Goal: Task Accomplishment & Management: Use online tool/utility

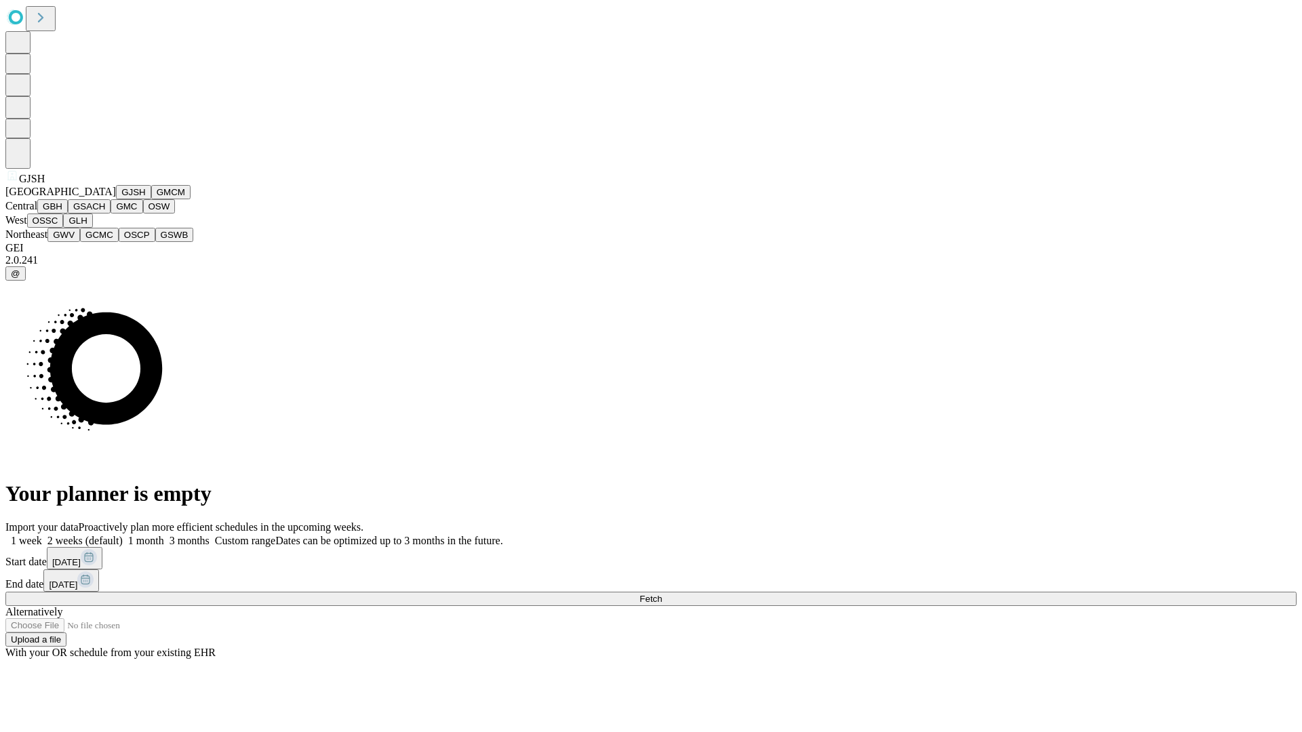
click at [116, 199] on button "GJSH" at bounding box center [133, 192] width 35 height 14
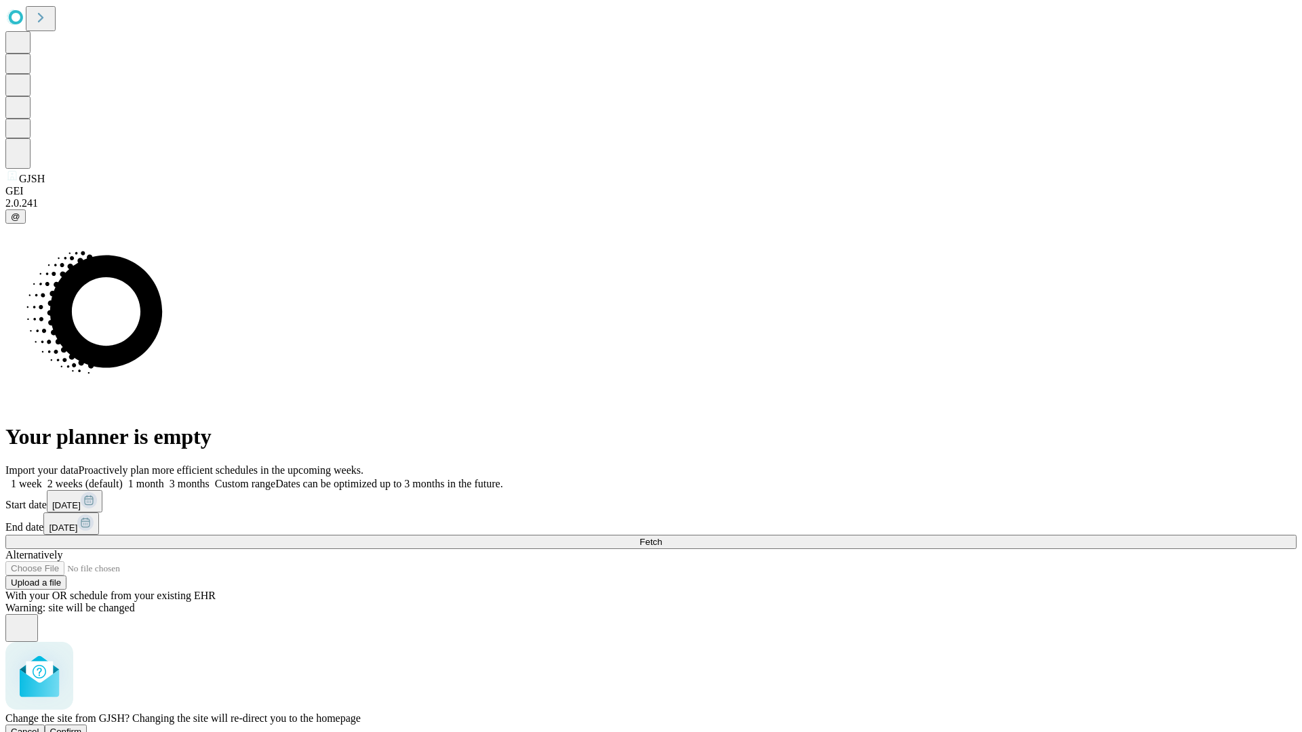
click at [82, 727] on span "Confirm" at bounding box center [66, 732] width 32 height 10
click at [123, 478] on label "2 weeks (default)" at bounding box center [82, 484] width 81 height 12
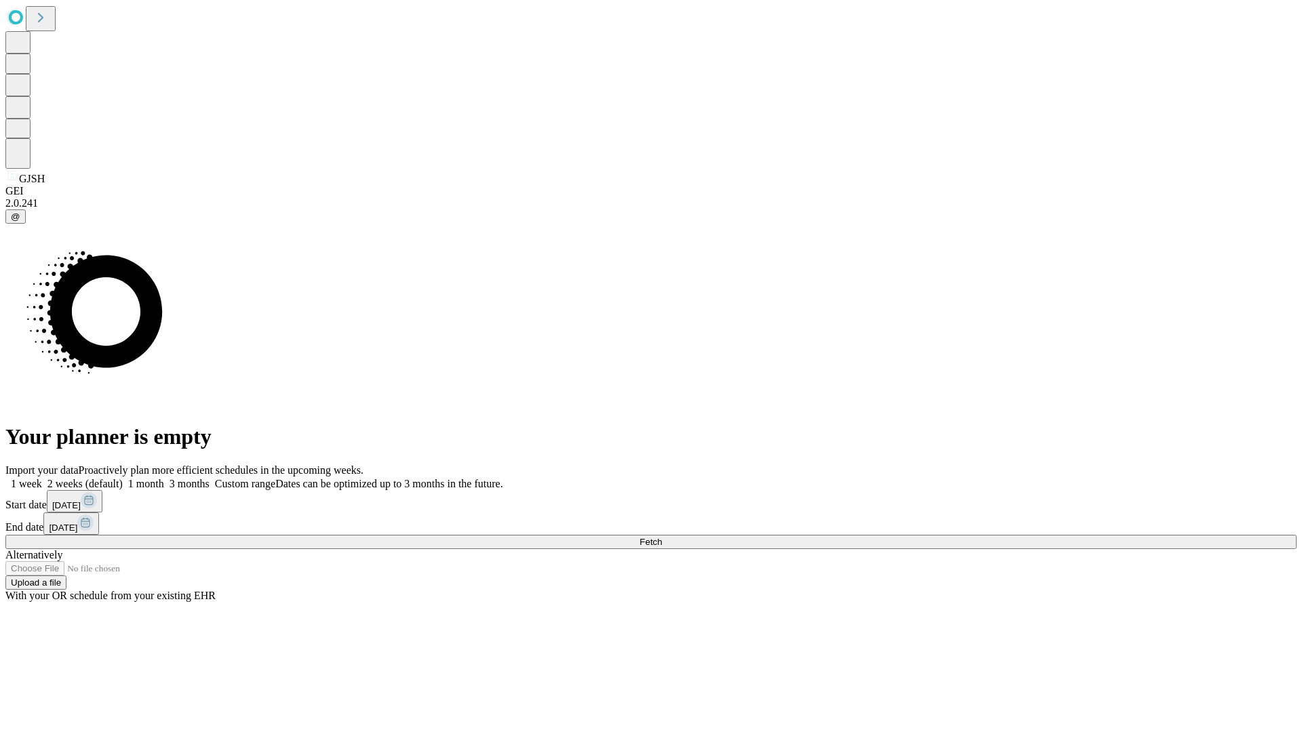
click at [662, 537] on span "Fetch" at bounding box center [650, 542] width 22 height 10
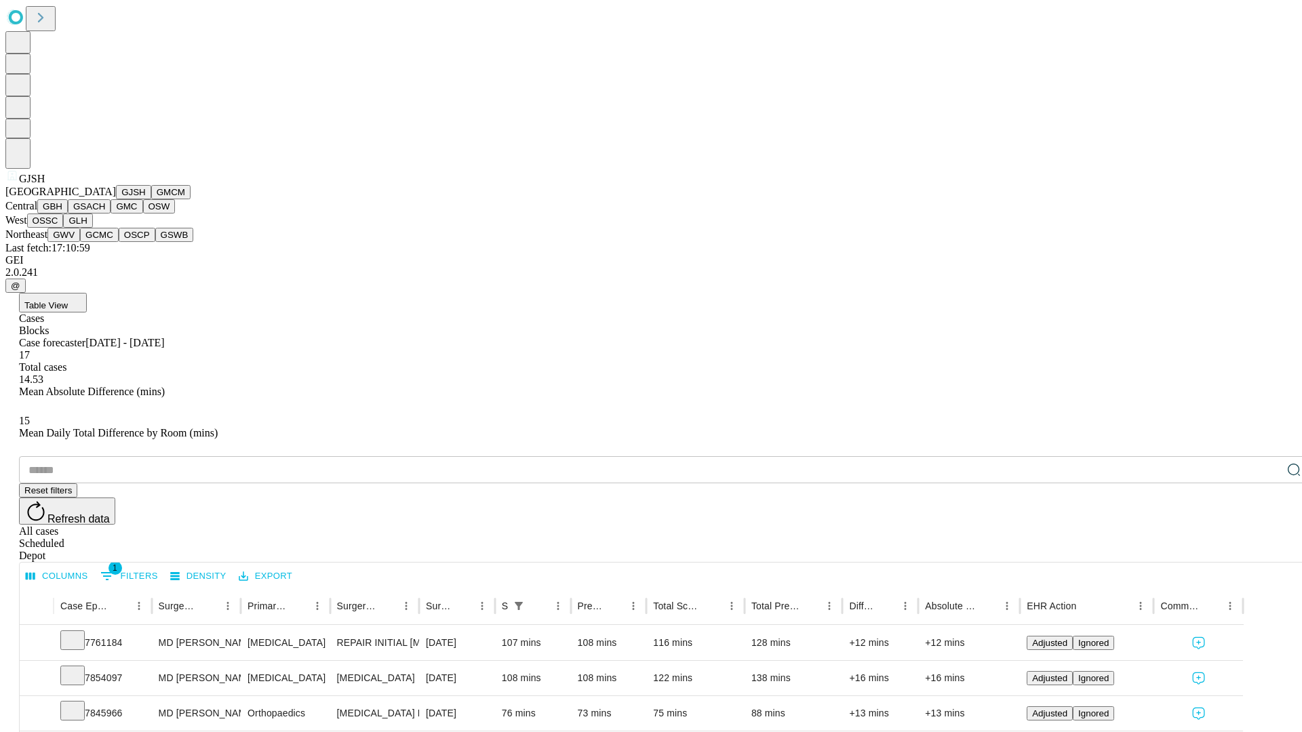
click at [151, 199] on button "GMCM" at bounding box center [170, 192] width 39 height 14
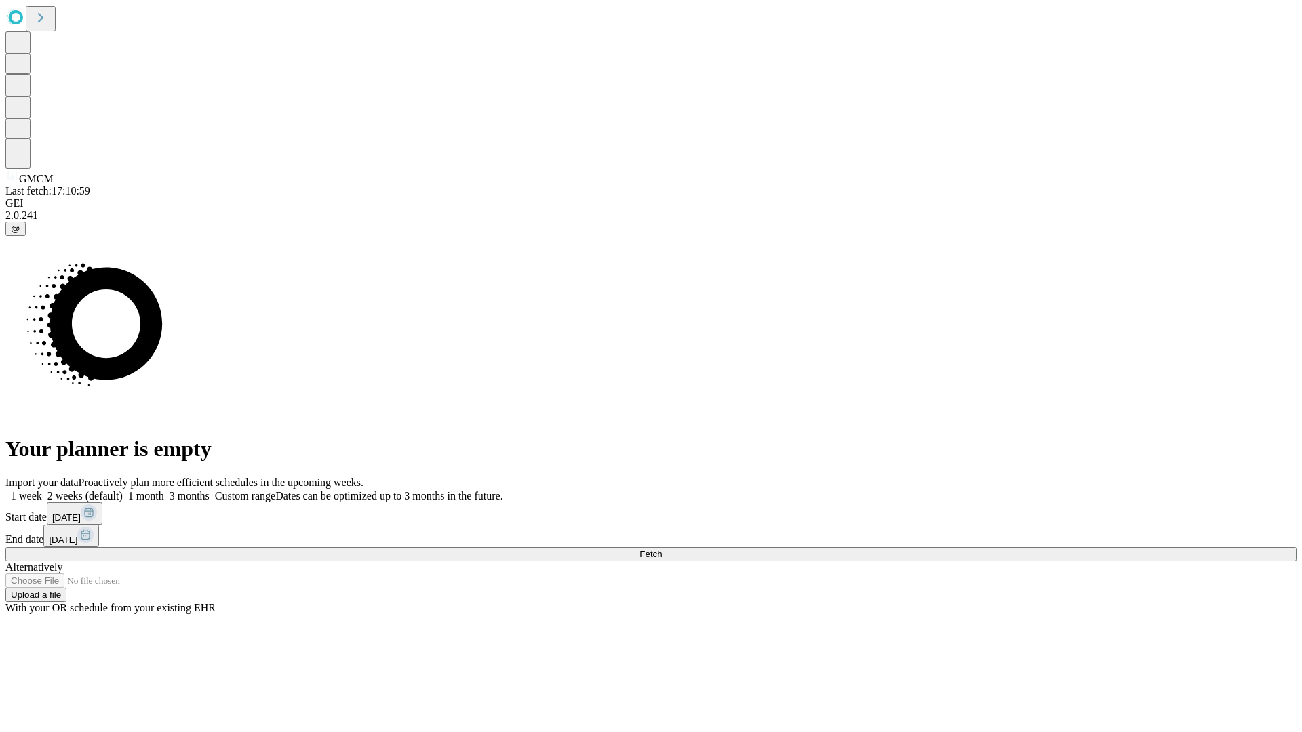
click at [662, 549] on span "Fetch" at bounding box center [650, 554] width 22 height 10
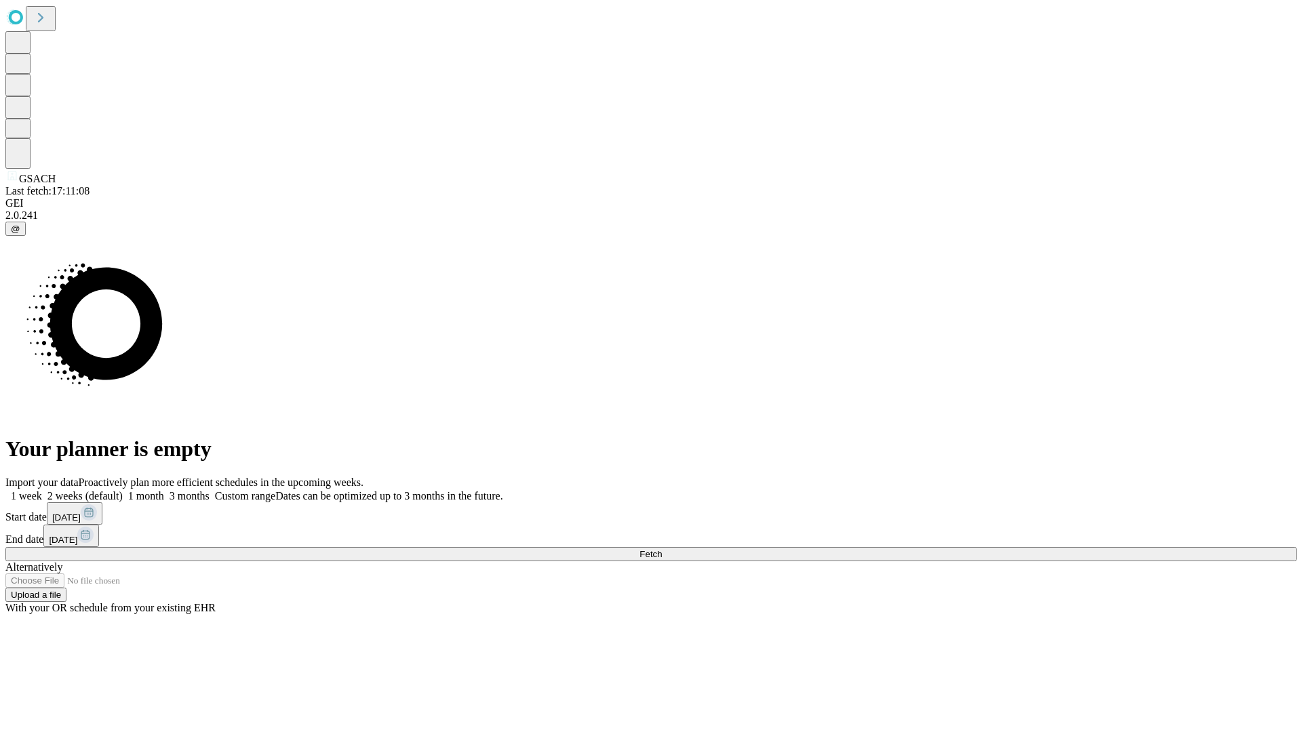
click at [123, 490] on label "2 weeks (default)" at bounding box center [82, 496] width 81 height 12
click at [662, 549] on span "Fetch" at bounding box center [650, 554] width 22 height 10
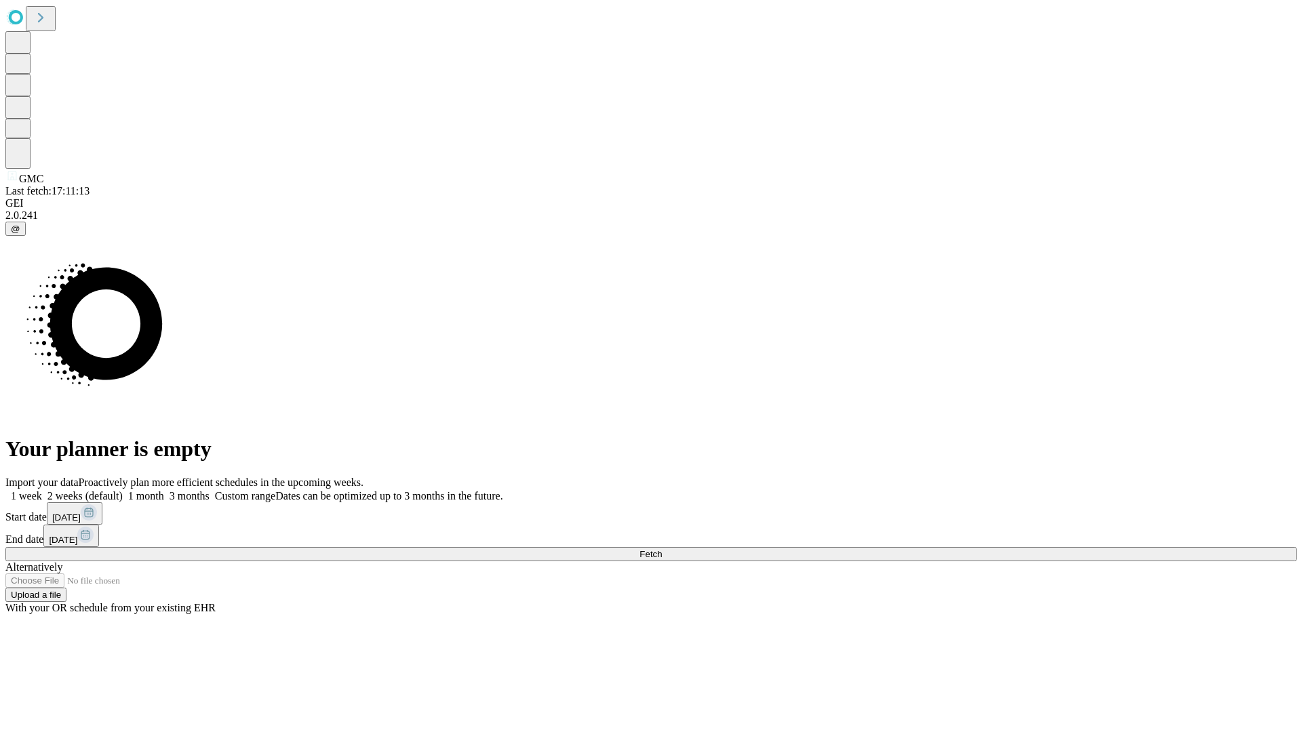
click at [123, 490] on label "2 weeks (default)" at bounding box center [82, 496] width 81 height 12
click at [662, 549] on span "Fetch" at bounding box center [650, 554] width 22 height 10
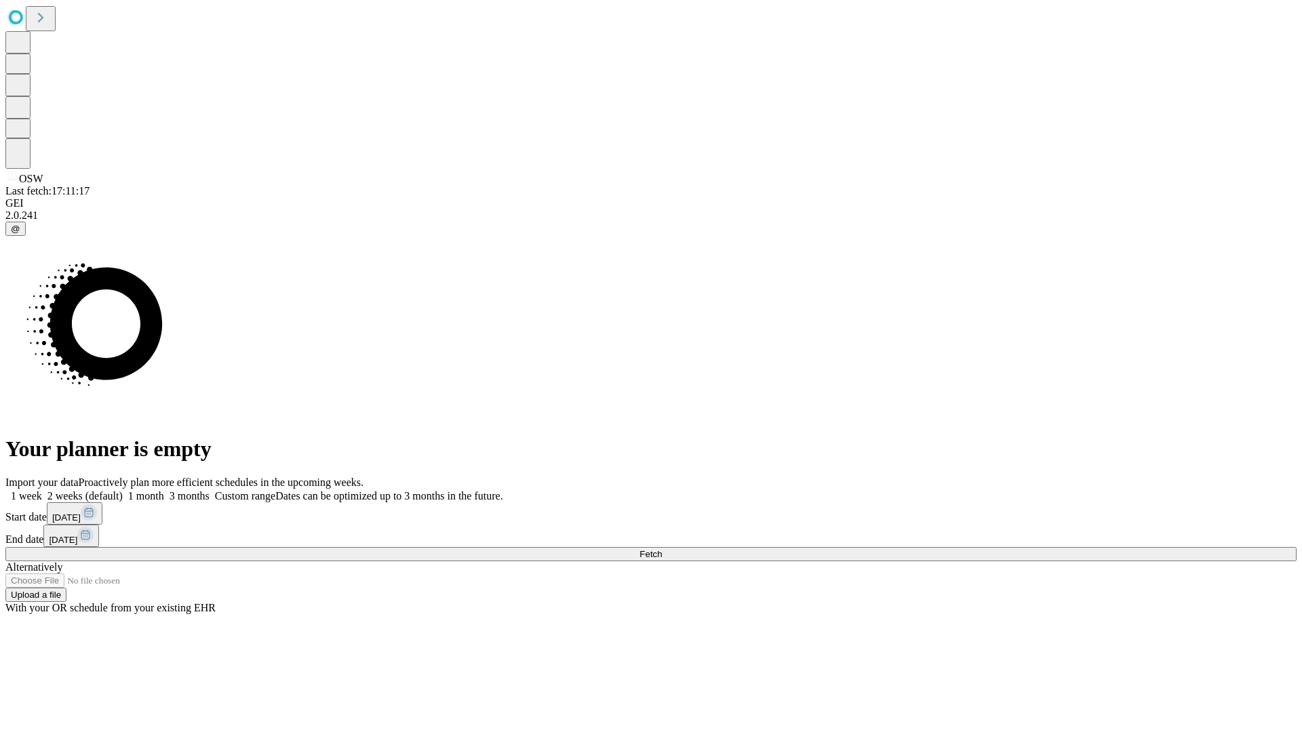
click at [123, 490] on label "2 weeks (default)" at bounding box center [82, 496] width 81 height 12
click at [662, 549] on span "Fetch" at bounding box center [650, 554] width 22 height 10
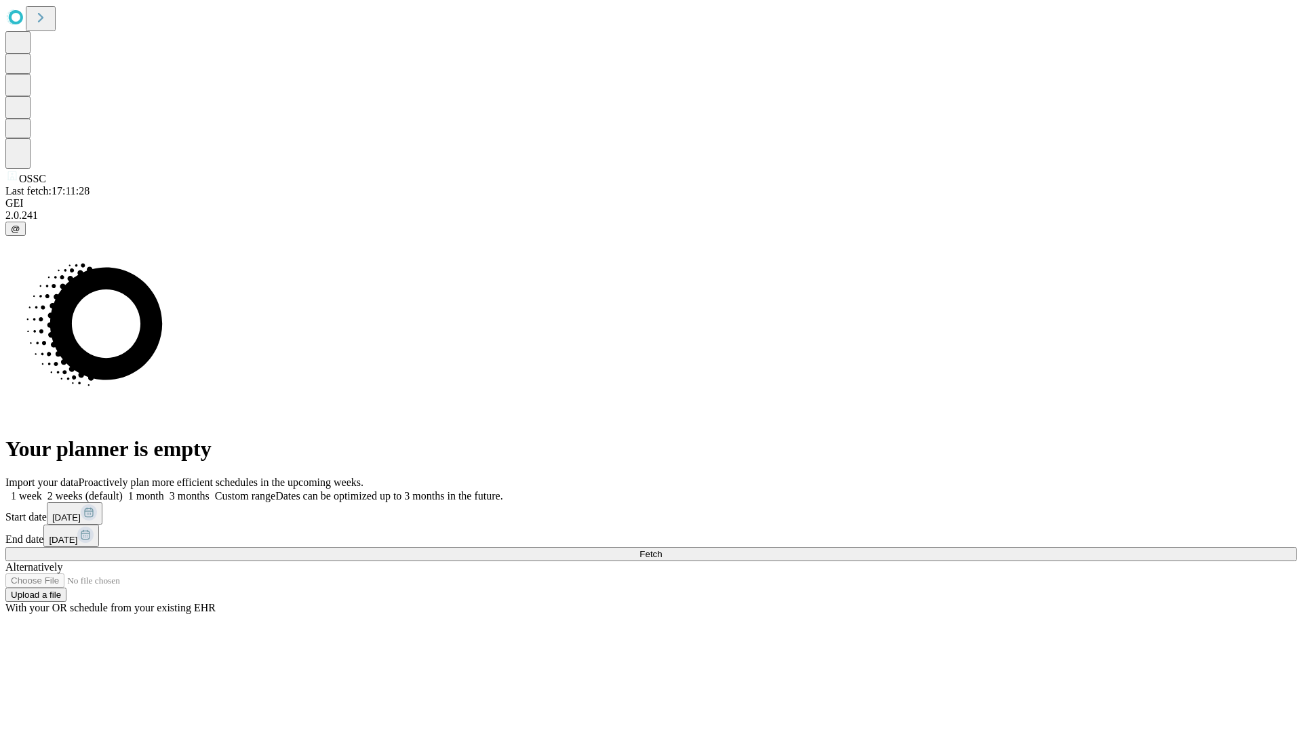
click at [123, 490] on label "2 weeks (default)" at bounding box center [82, 496] width 81 height 12
click at [662, 549] on span "Fetch" at bounding box center [650, 554] width 22 height 10
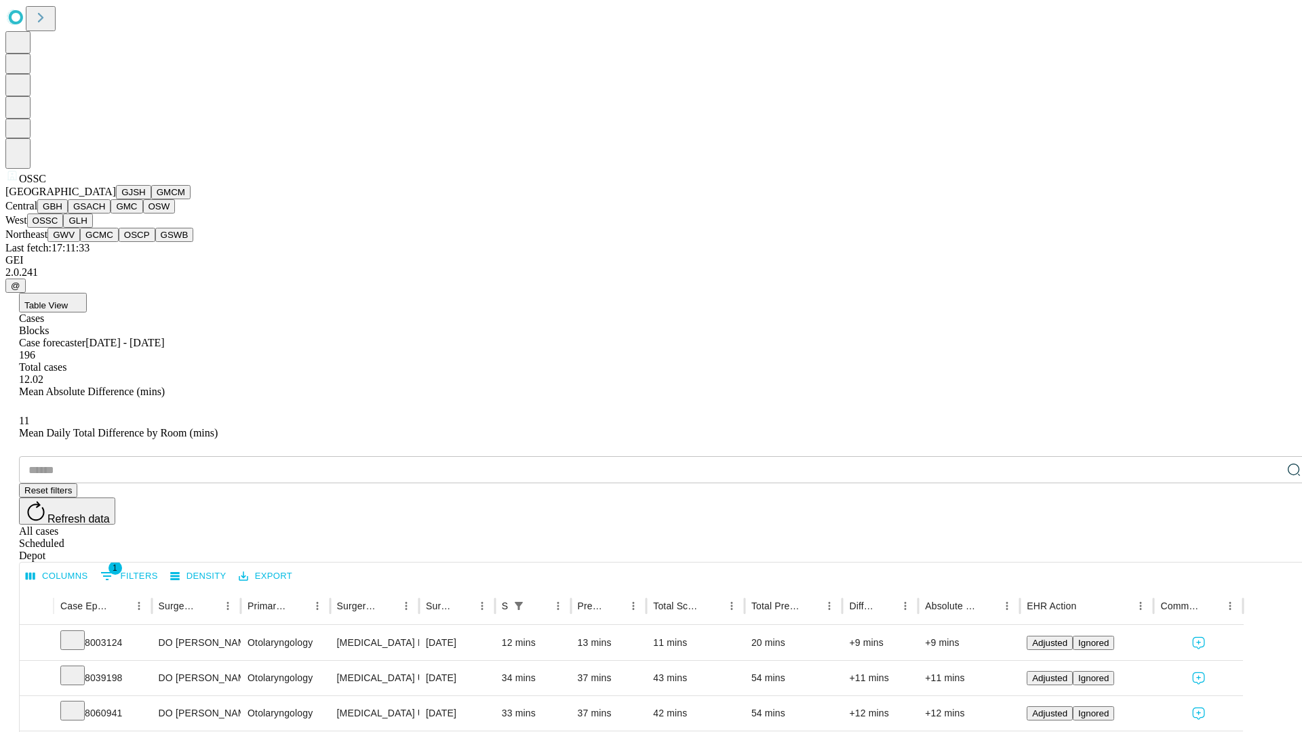
click at [92, 228] on button "GLH" at bounding box center [77, 221] width 29 height 14
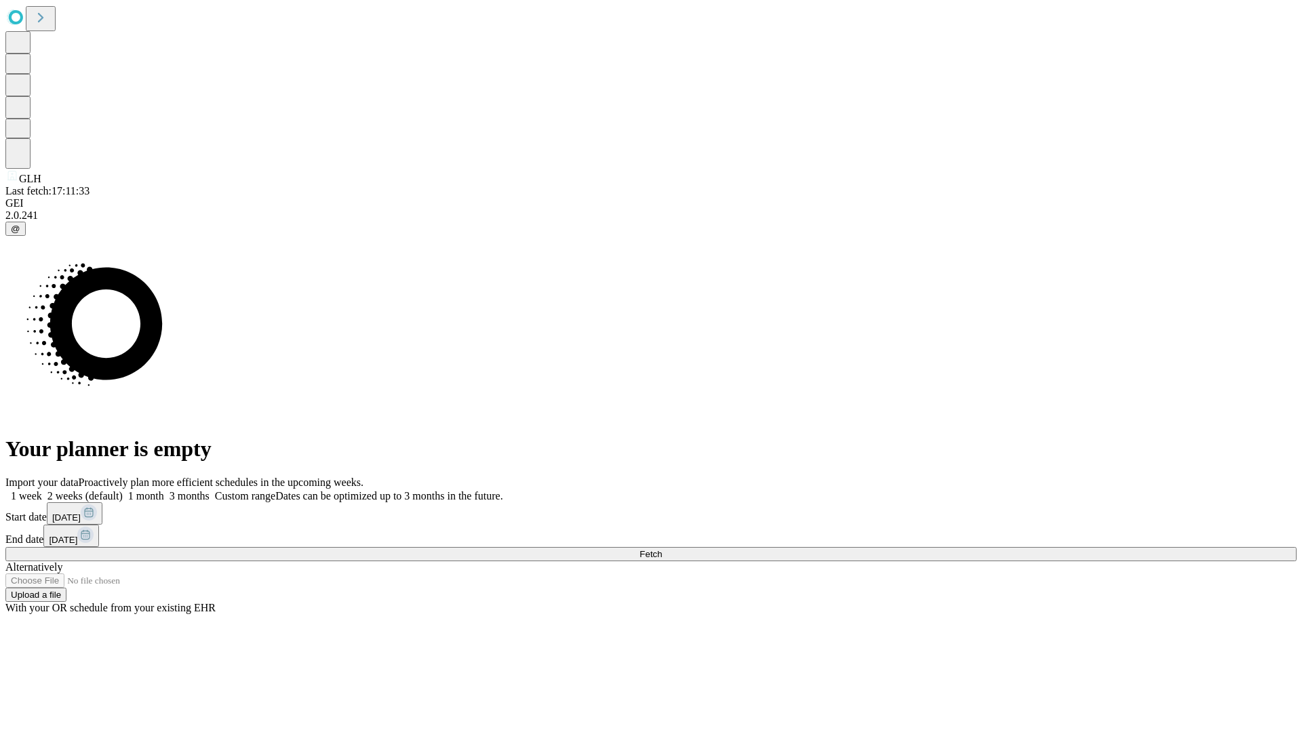
click at [123, 490] on label "2 weeks (default)" at bounding box center [82, 496] width 81 height 12
click at [662, 549] on span "Fetch" at bounding box center [650, 554] width 22 height 10
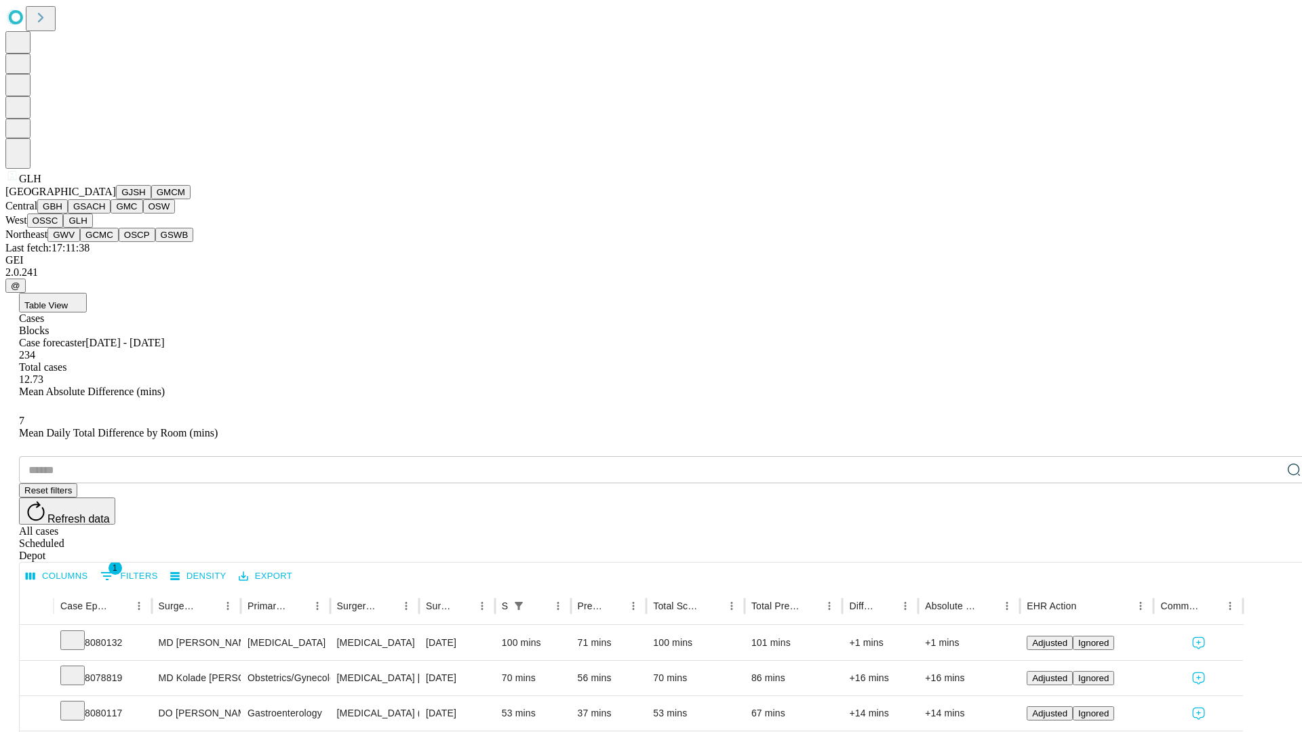
click at [80, 242] on button "GWV" at bounding box center [63, 235] width 33 height 14
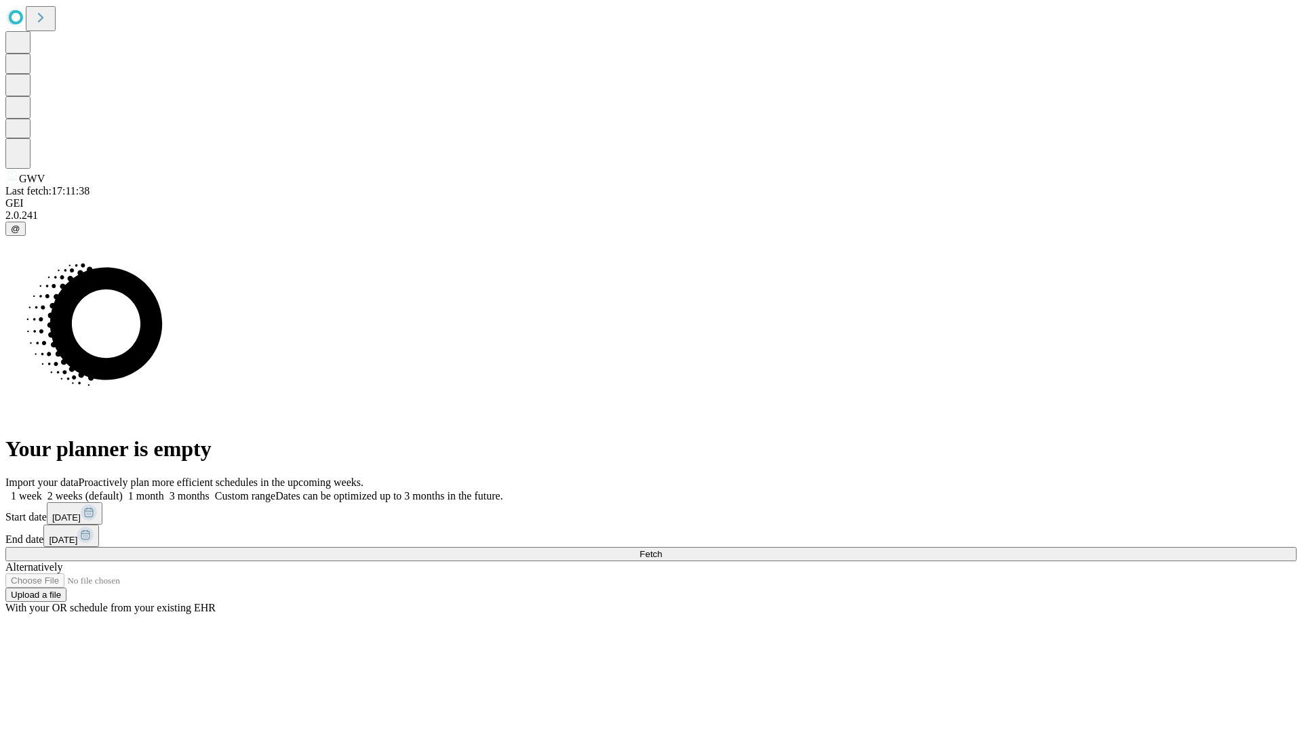
click at [123, 490] on label "2 weeks (default)" at bounding box center [82, 496] width 81 height 12
click at [662, 549] on span "Fetch" at bounding box center [650, 554] width 22 height 10
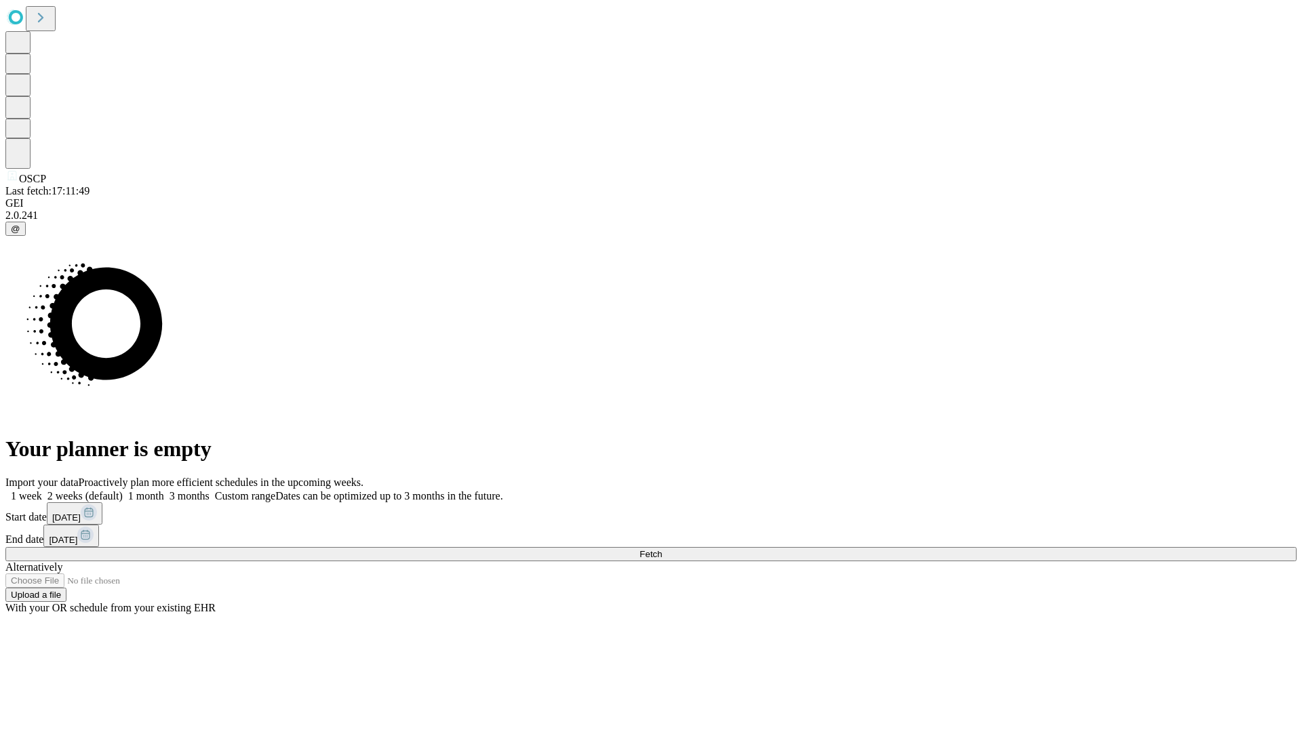
click at [123, 490] on label "2 weeks (default)" at bounding box center [82, 496] width 81 height 12
click at [662, 549] on span "Fetch" at bounding box center [650, 554] width 22 height 10
